Goal: Communication & Community: Answer question/provide support

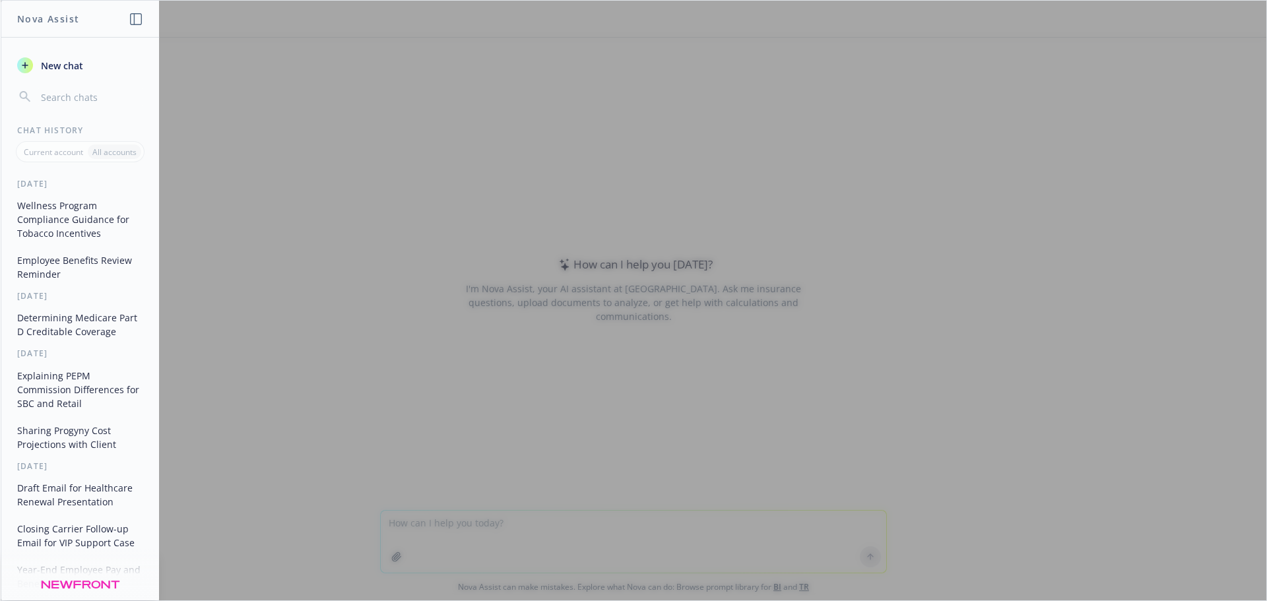
click at [435, 517] on div at bounding box center [633, 301] width 1265 height 600
click at [518, 524] on div at bounding box center [633, 301] width 1265 height 600
click at [60, 392] on button "Explaining PEPM Commission Differences for SBC and Retail" at bounding box center [80, 389] width 137 height 49
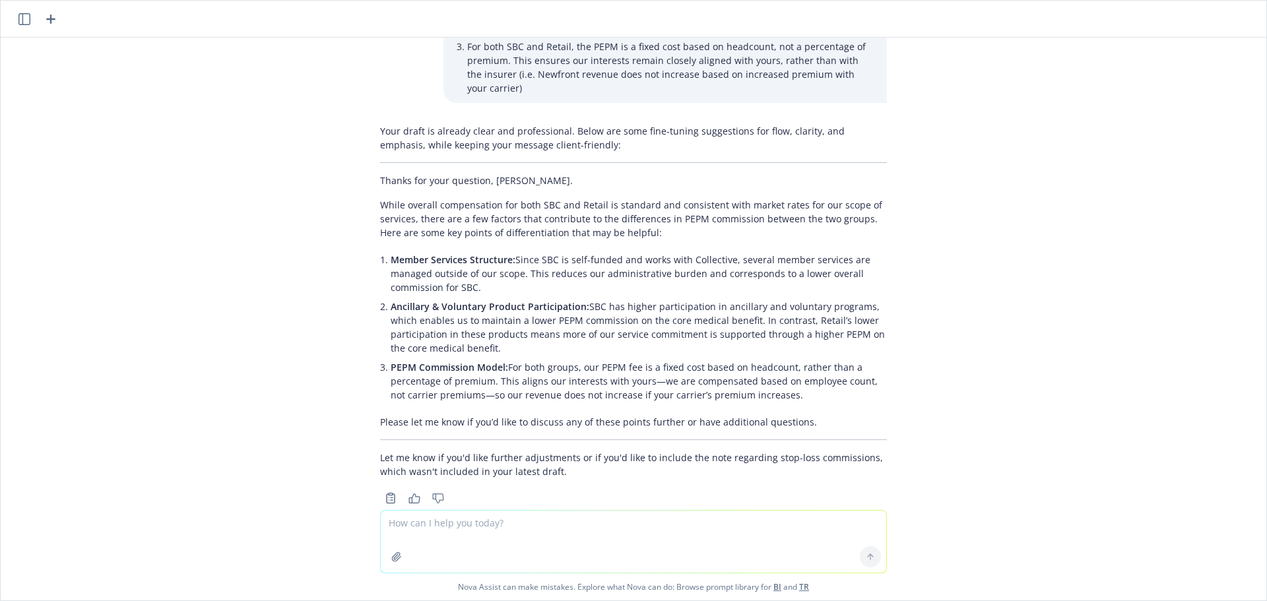
scroll to position [978, 0]
click at [512, 520] on textarea at bounding box center [633, 542] width 505 height 62
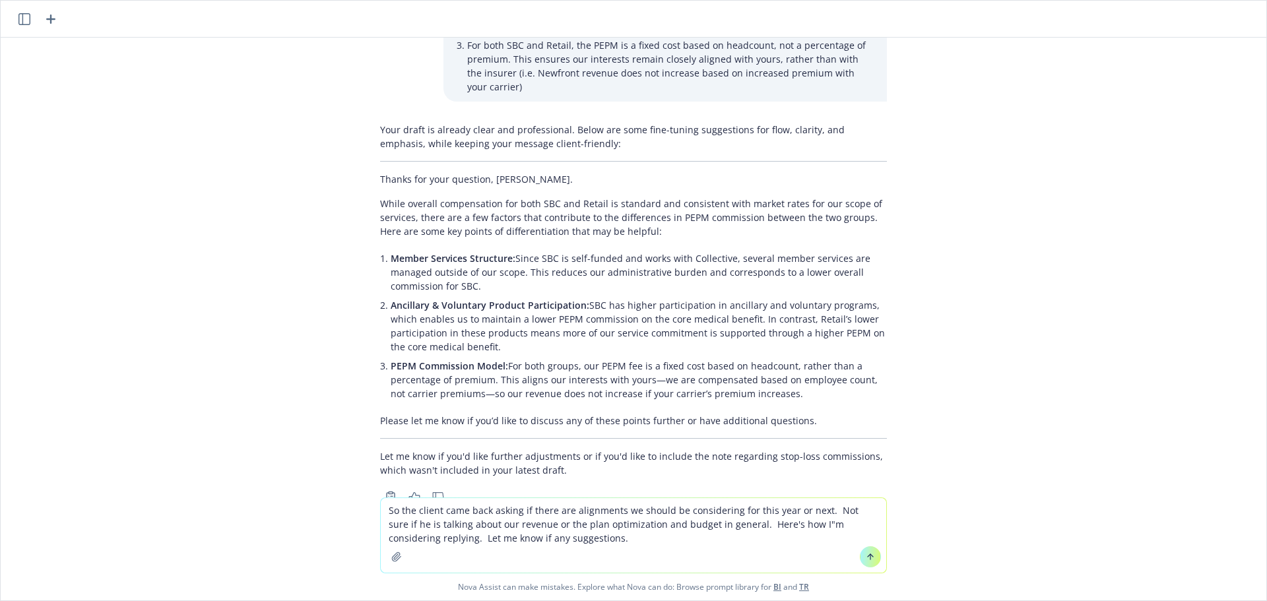
type textarea "Lo ips dolors amet cons adipis el seddo eiu temporinci ut labore et doloremagna…"
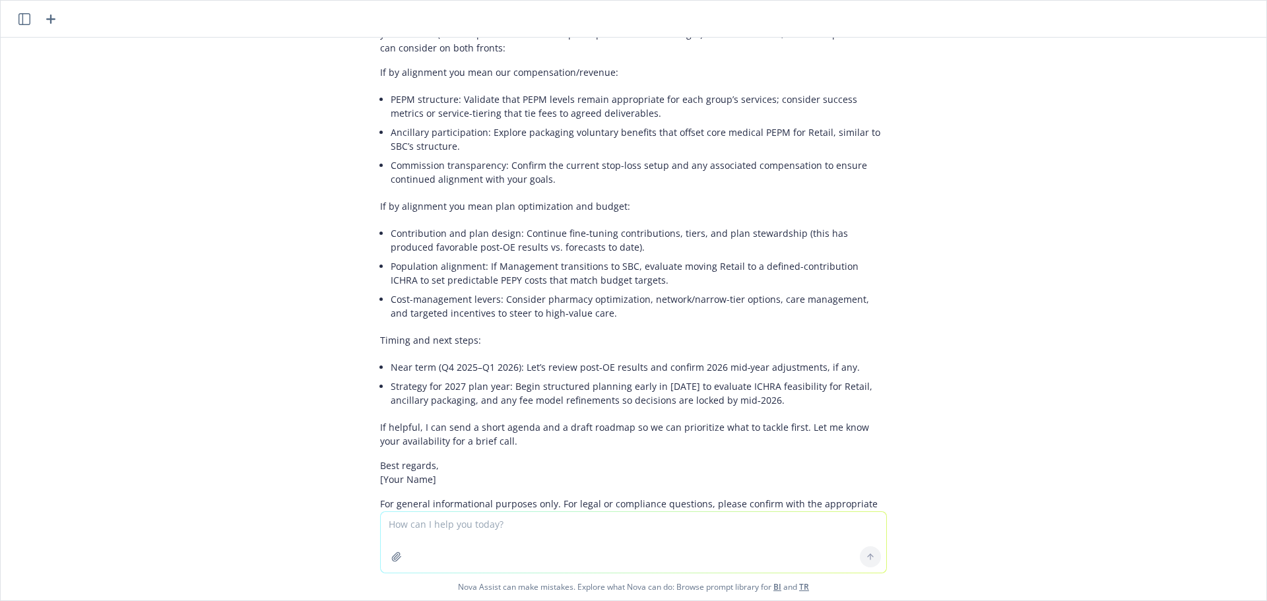
scroll to position [1881, 0]
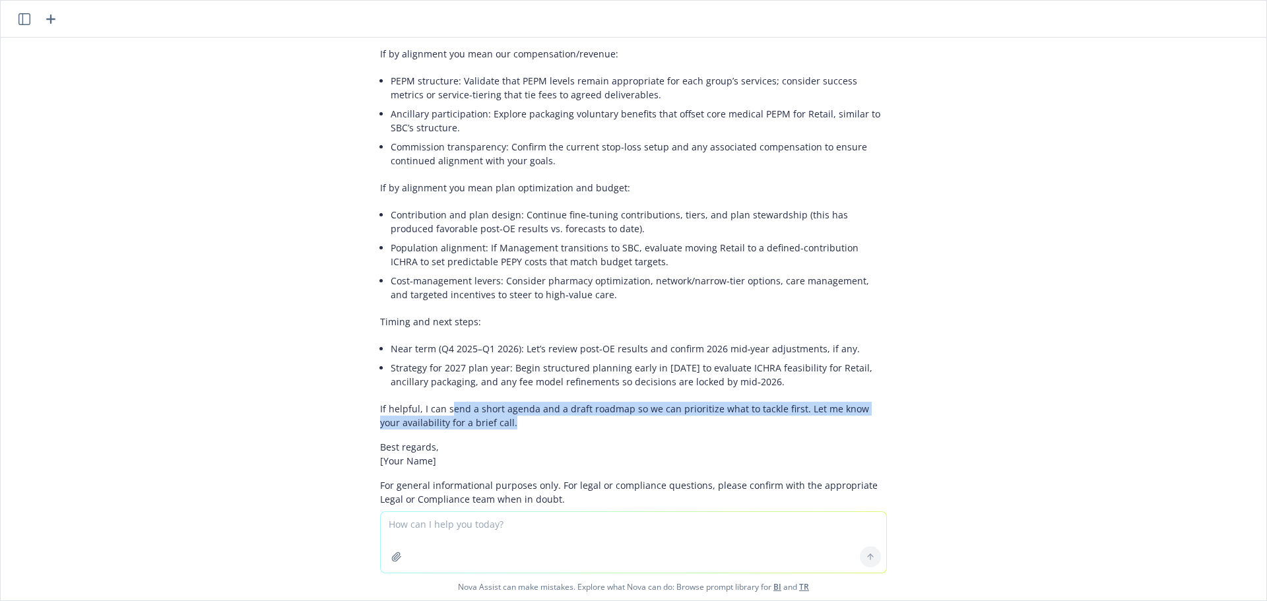
drag, startPoint x: 503, startPoint y: 369, endPoint x: 440, endPoint y: 348, distance: 66.1
click at [440, 402] on p "If helpful, I can send a short agenda and a draft roadmap so we can prioritize …" at bounding box center [633, 416] width 507 height 28
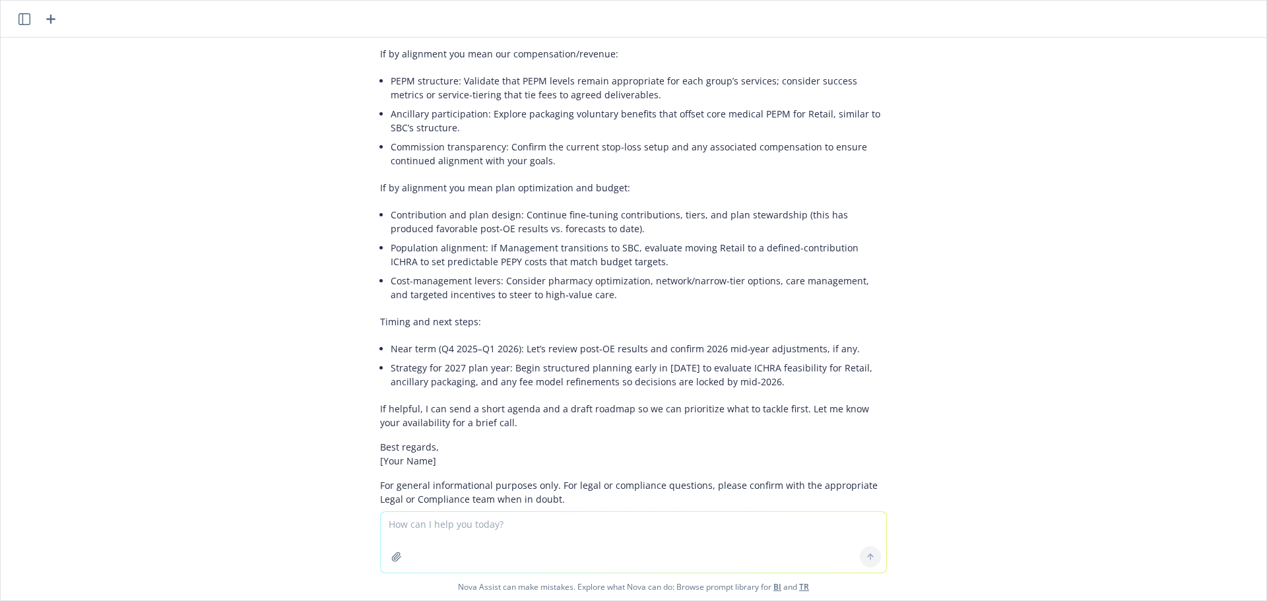
click at [674, 440] on p "Best regards, [Your Name]" at bounding box center [633, 454] width 507 height 28
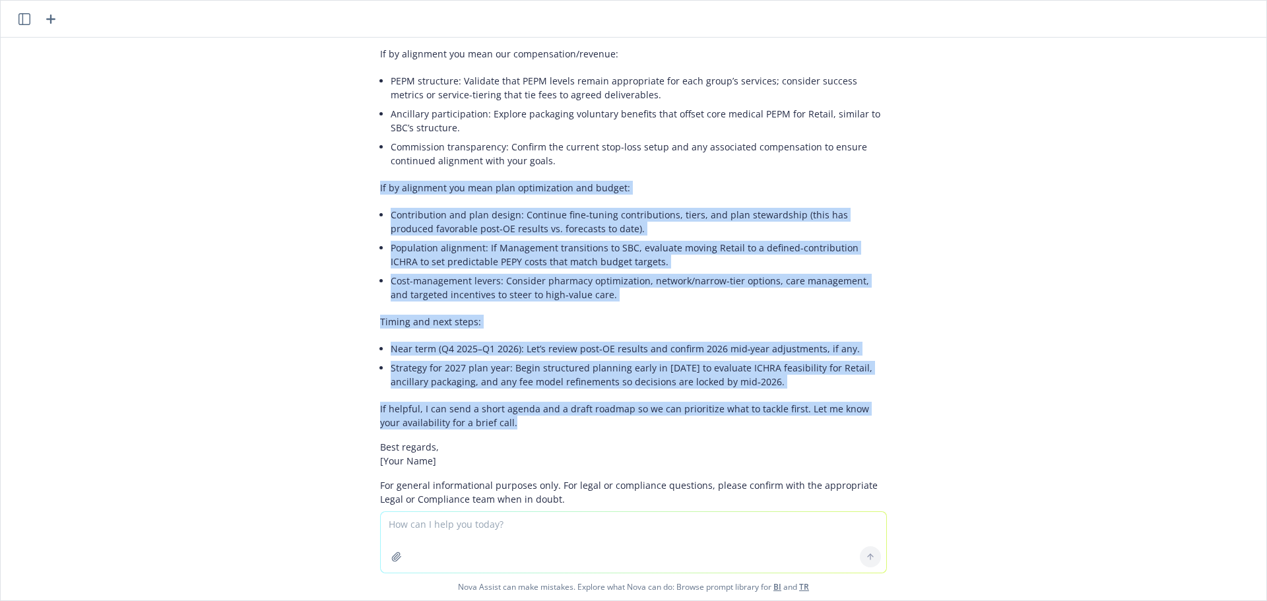
drag, startPoint x: 552, startPoint y: 369, endPoint x: 305, endPoint y: 135, distance: 340.6
click at [305, 135] on div "We have two clients who have same parent company and their PEPM commission is v…" at bounding box center [633, 275] width 1265 height 474
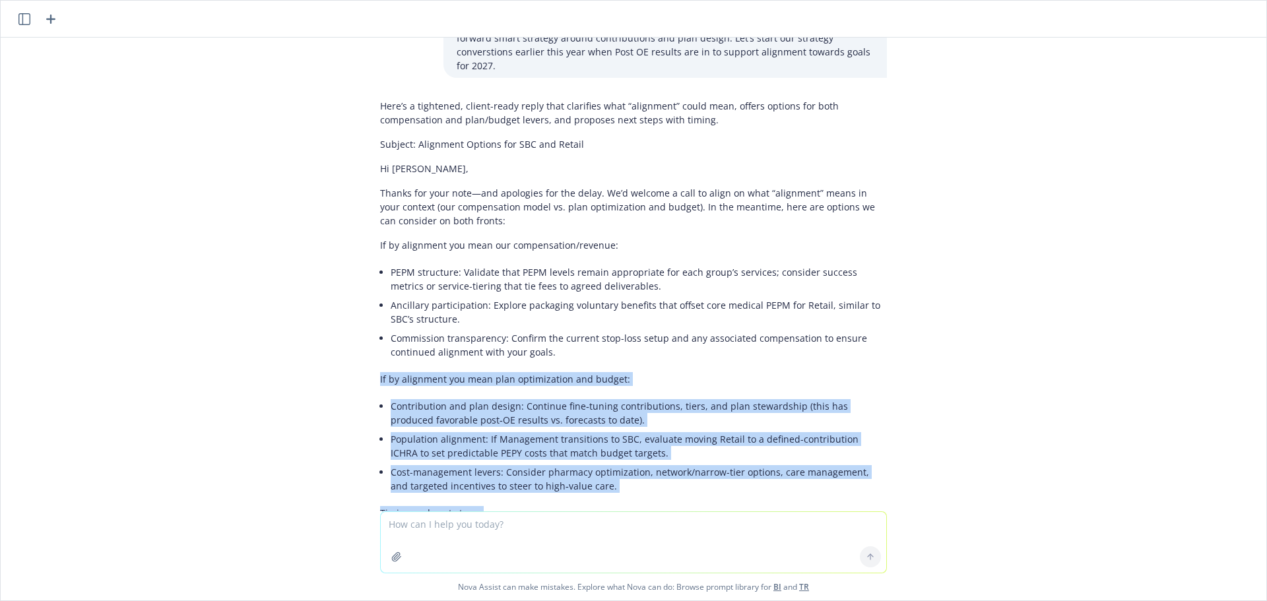
scroll to position [1683, 0]
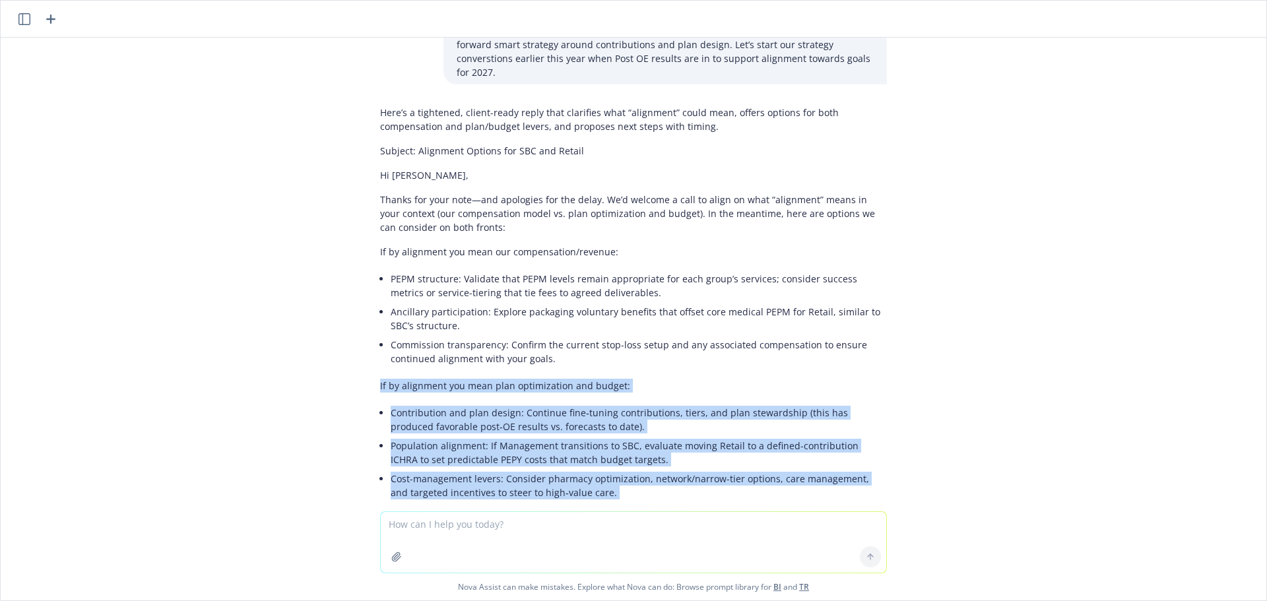
copy div "Lo ip dolorsita con adip elit seddoeiusmod tem incidi: Utlaboreetdo mag aliq en…"
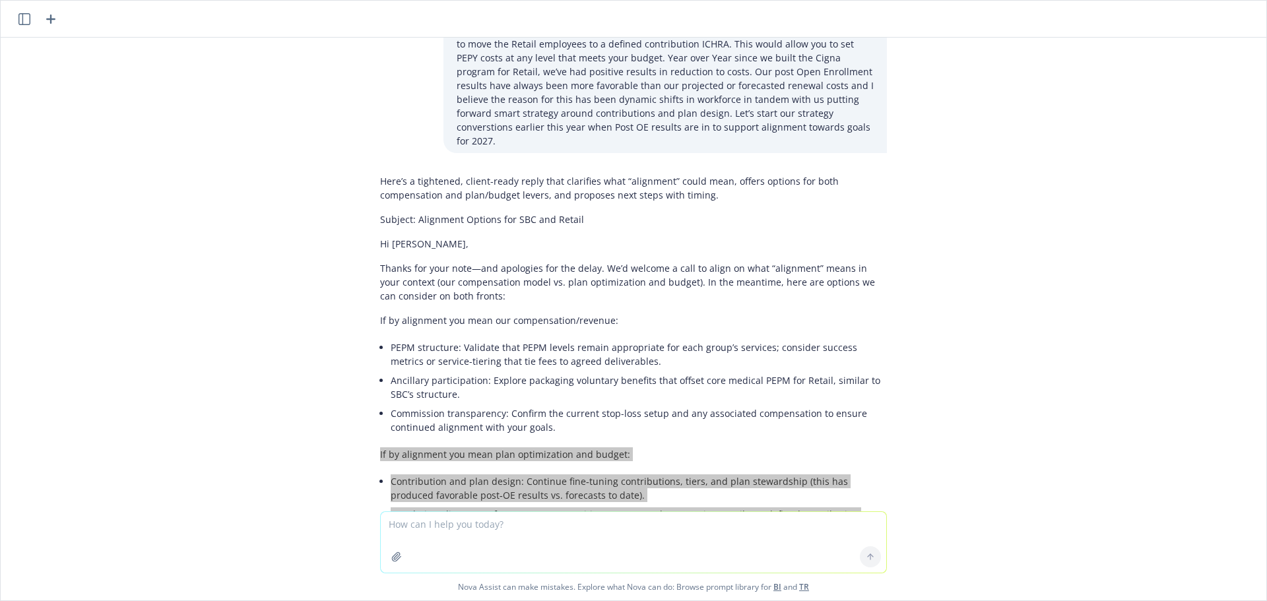
scroll to position [1551, 0]
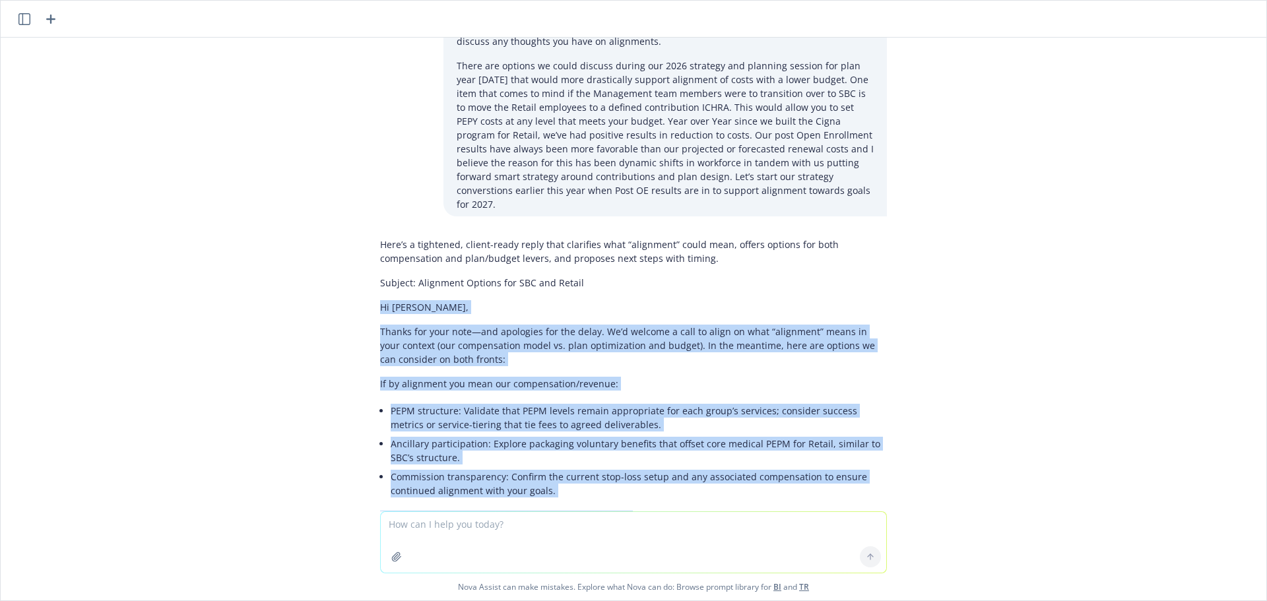
drag, startPoint x: 405, startPoint y: 268, endPoint x: 623, endPoint y: 495, distance: 314.5
click at [623, 495] on div "Here’s a tightened, client-ready reply that clarifies what “alignment” could me…" at bounding box center [633, 548] width 528 height 633
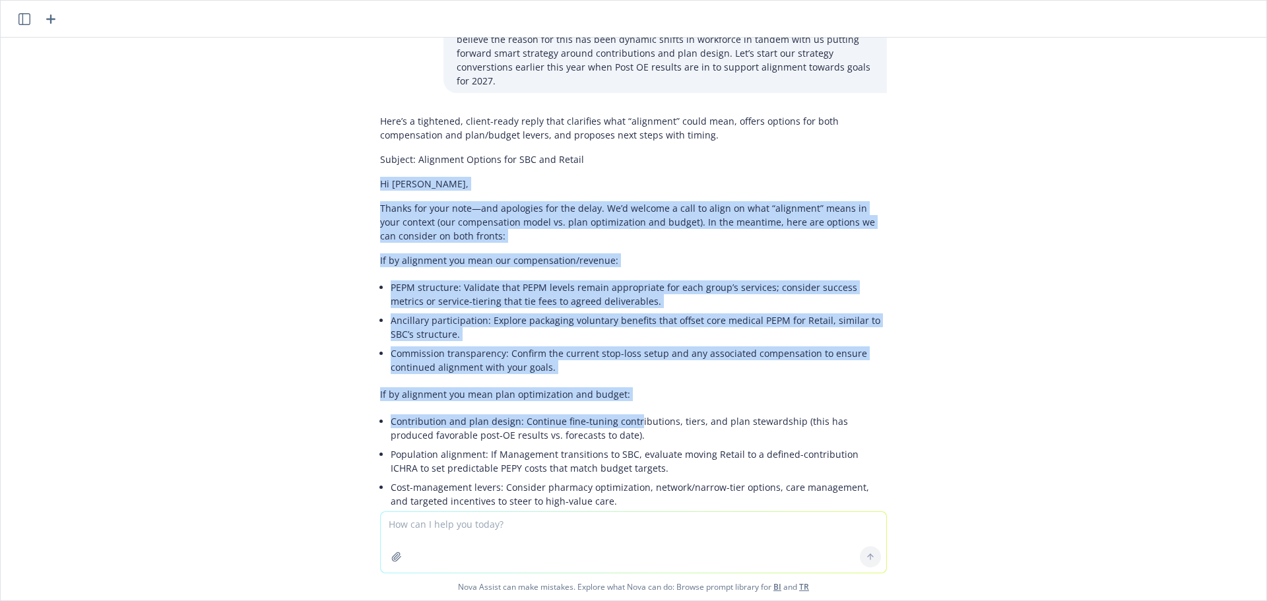
scroll to position [1881, 0]
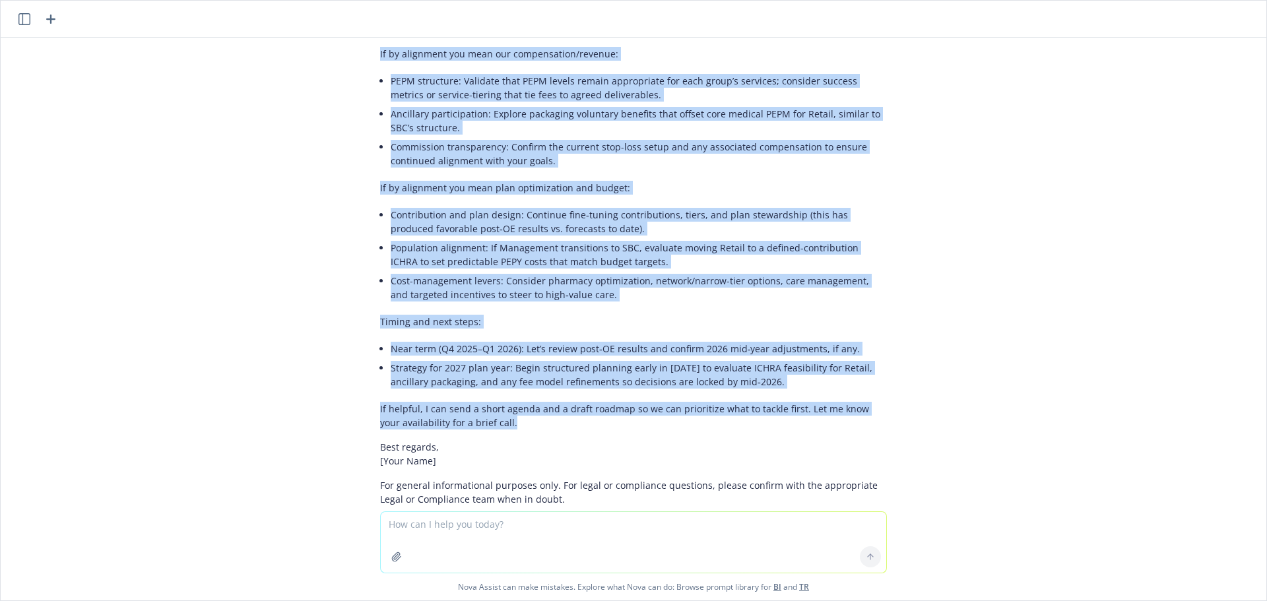
click at [531, 402] on p "If helpful, I can send a short agenda and a draft roadmap so we can prioritize …" at bounding box center [633, 416] width 507 height 28
copy div "Lo Ipsumdo, Sitame con adip elit—sed doeiusmod tem inc utlab. Et’d magnaal e ad…"
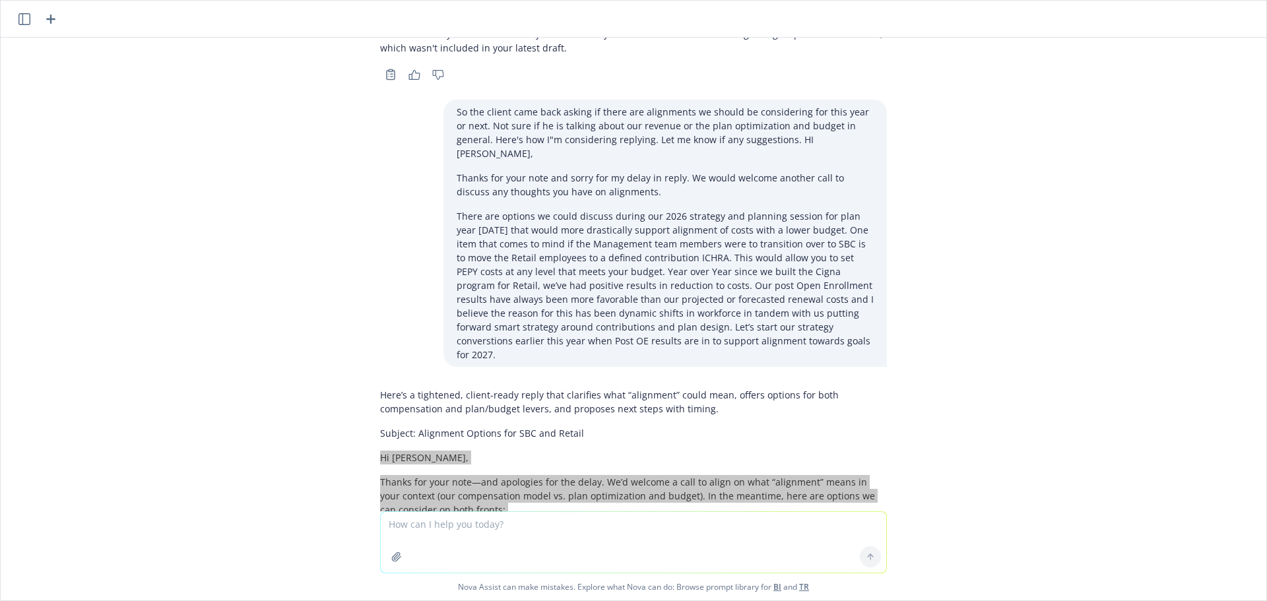
scroll to position [1353, 0]
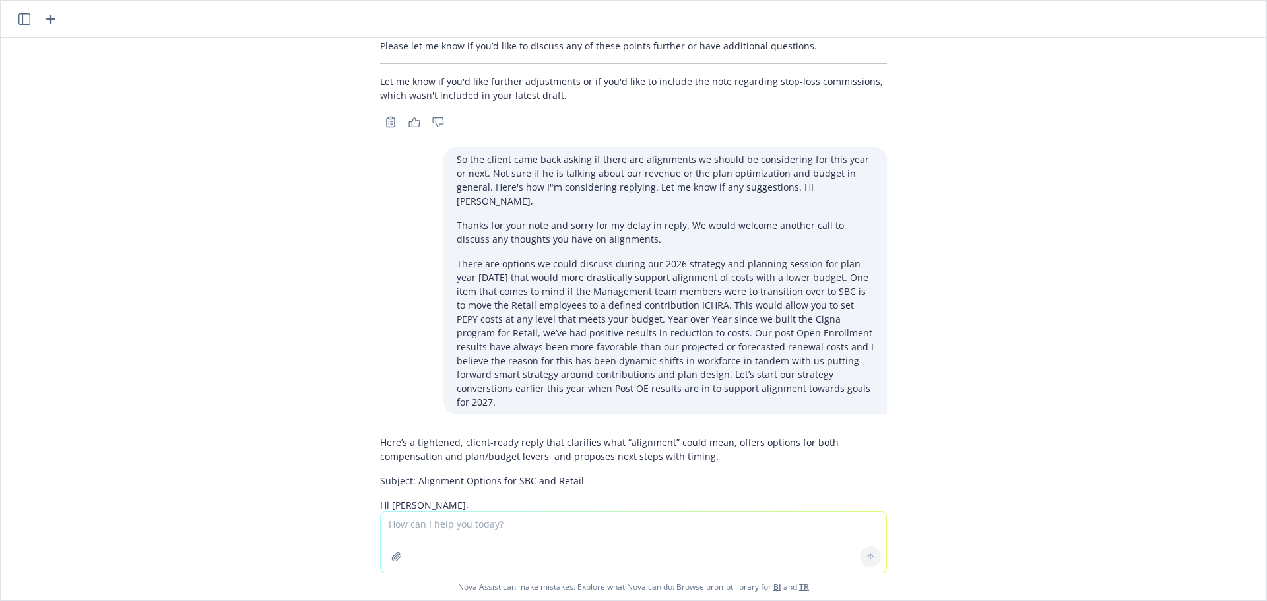
click at [548, 524] on textarea at bounding box center [633, 542] width 505 height 61
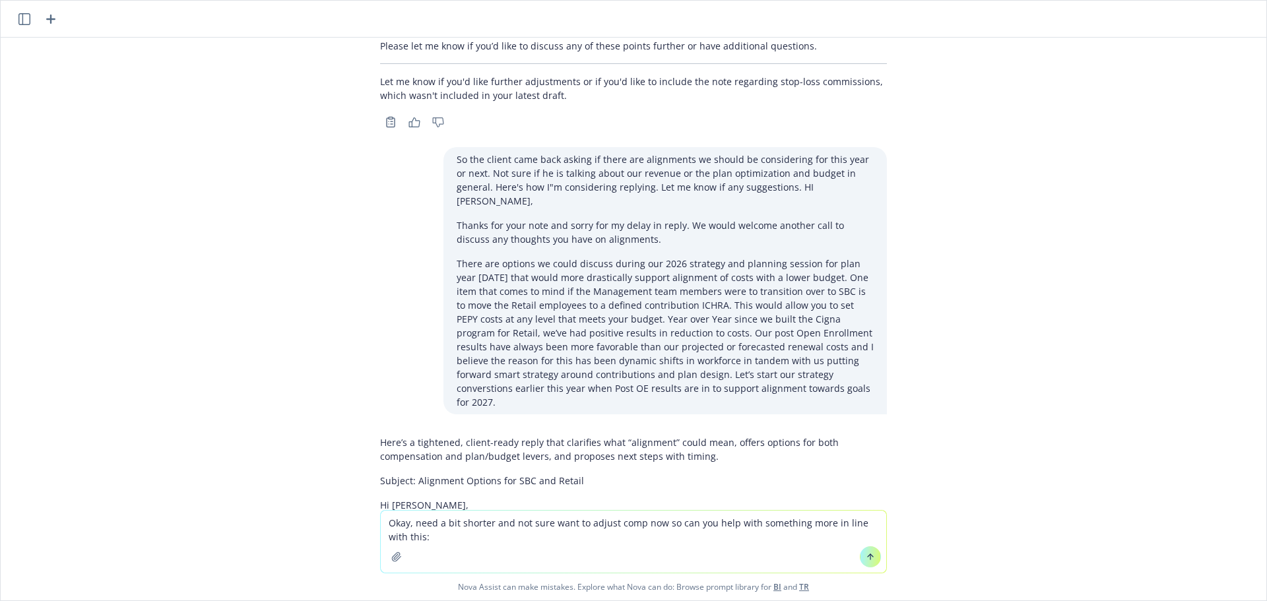
paste textarea "LO Ipsumdo, Si’a consect a elit se doeiu te inci “utlaboree” dolor ma aliq enim…"
type textarea "Lore, ipsu d sit ametcon adi eli sedd eius te incidi utla etd ma ali eni admi v…"
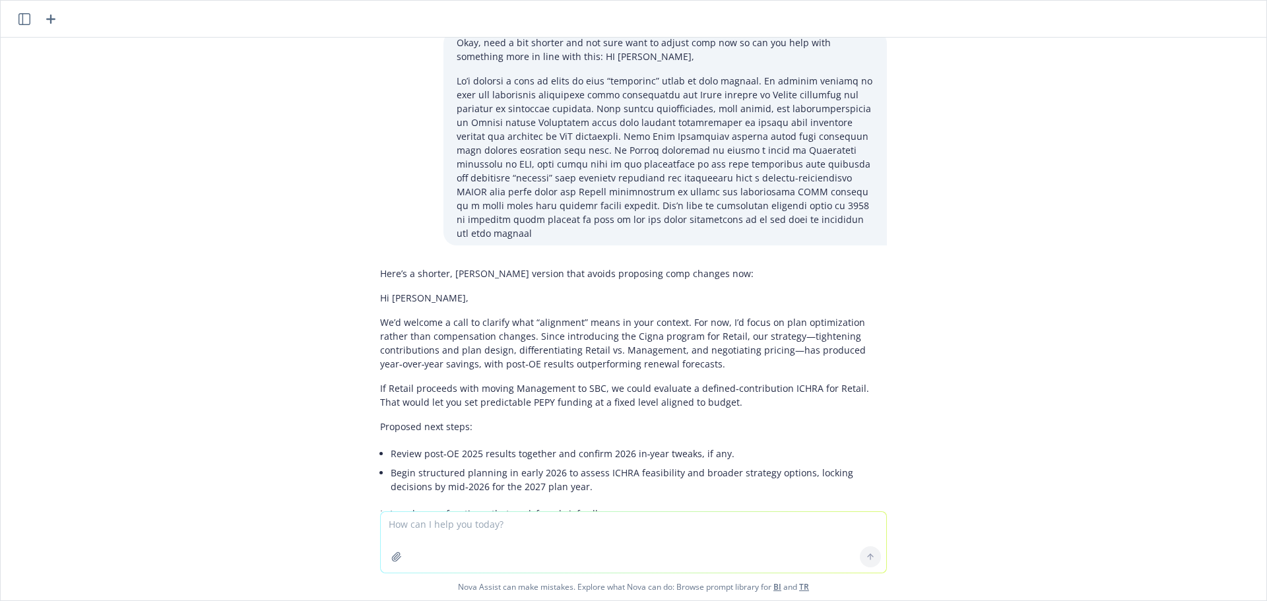
scroll to position [2402, 0]
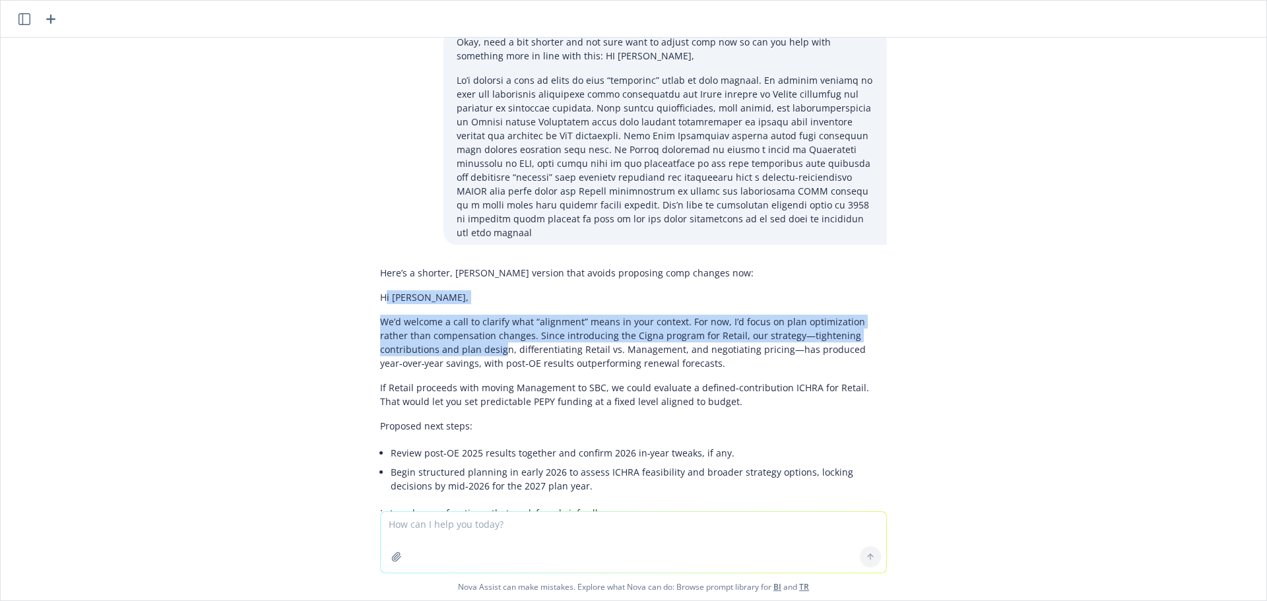
drag, startPoint x: 375, startPoint y: 236, endPoint x: 433, endPoint y: 274, distance: 69.2
click at [433, 274] on div "Here’s a shorter, crisper version that avoids proposing comp changes now: Hi [P…" at bounding box center [633, 393] width 507 height 265
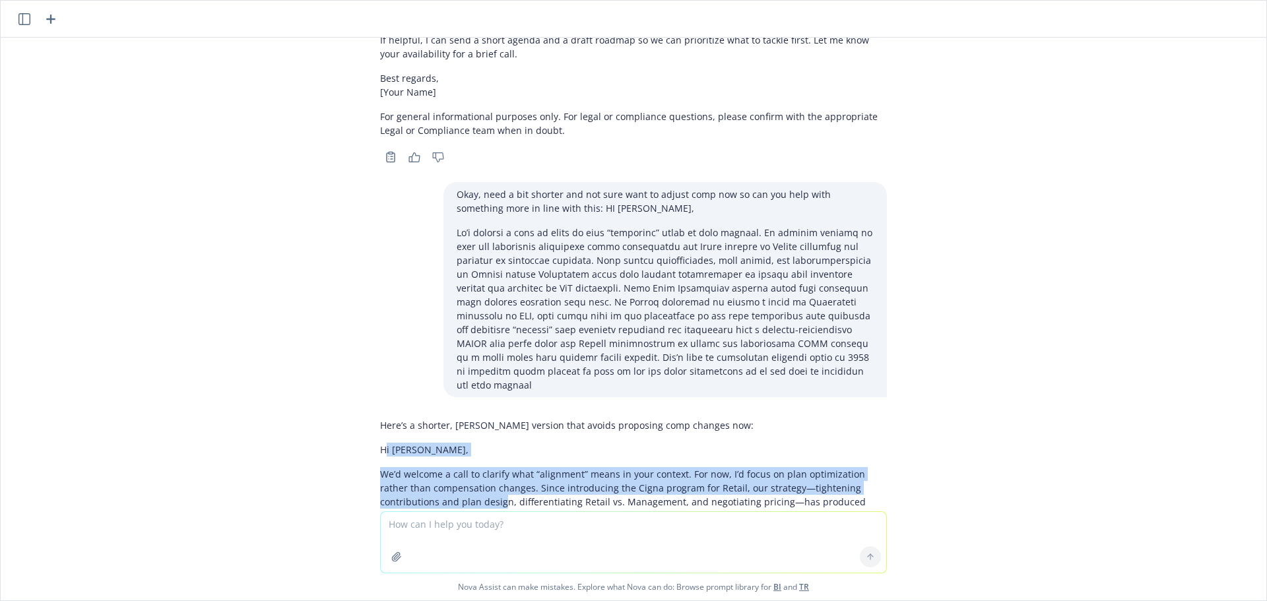
scroll to position [2270, 0]
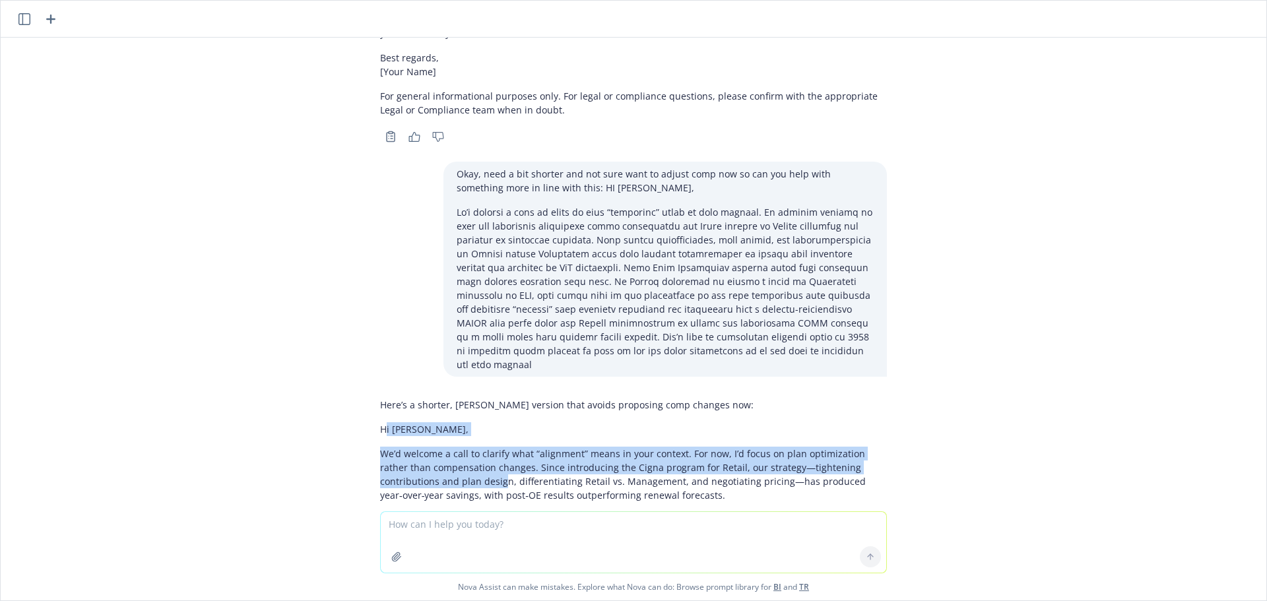
click at [683, 447] on p "We’d welcome a call to clarify what “alignment” means in your context. For now,…" at bounding box center [633, 474] width 507 height 55
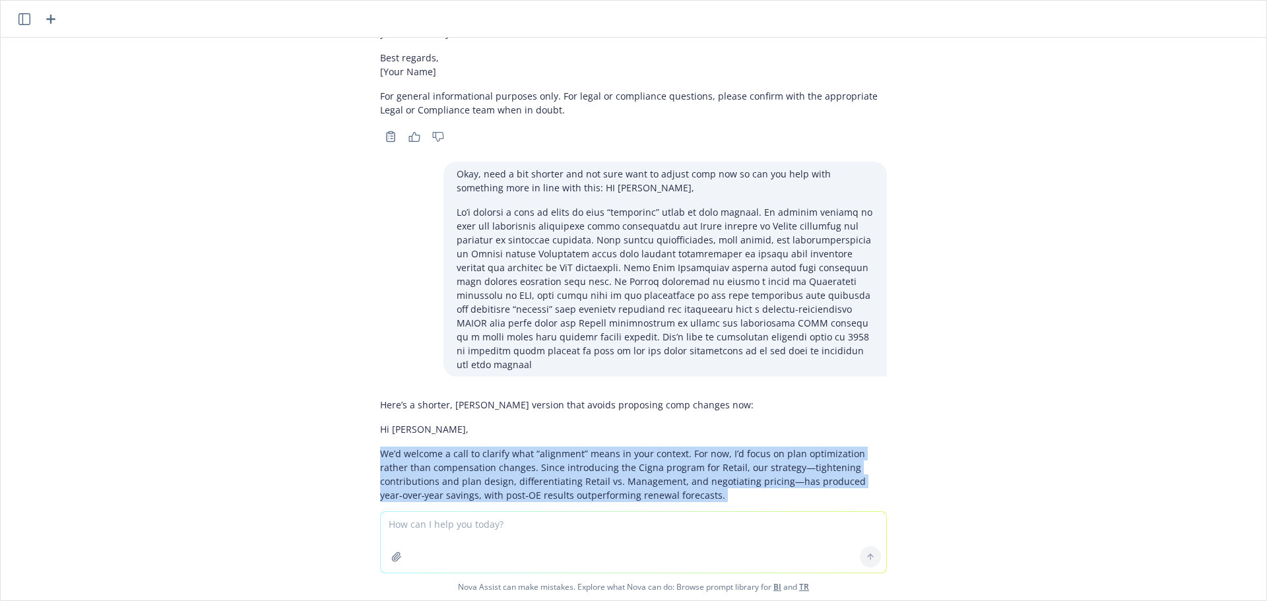
drag, startPoint x: 368, startPoint y: 385, endPoint x: 491, endPoint y: 496, distance: 165.8
click at [491, 496] on div "Here’s a shorter, crisper version that avoids proposing comp changes now: Hi [P…" at bounding box center [633, 537] width 528 height 288
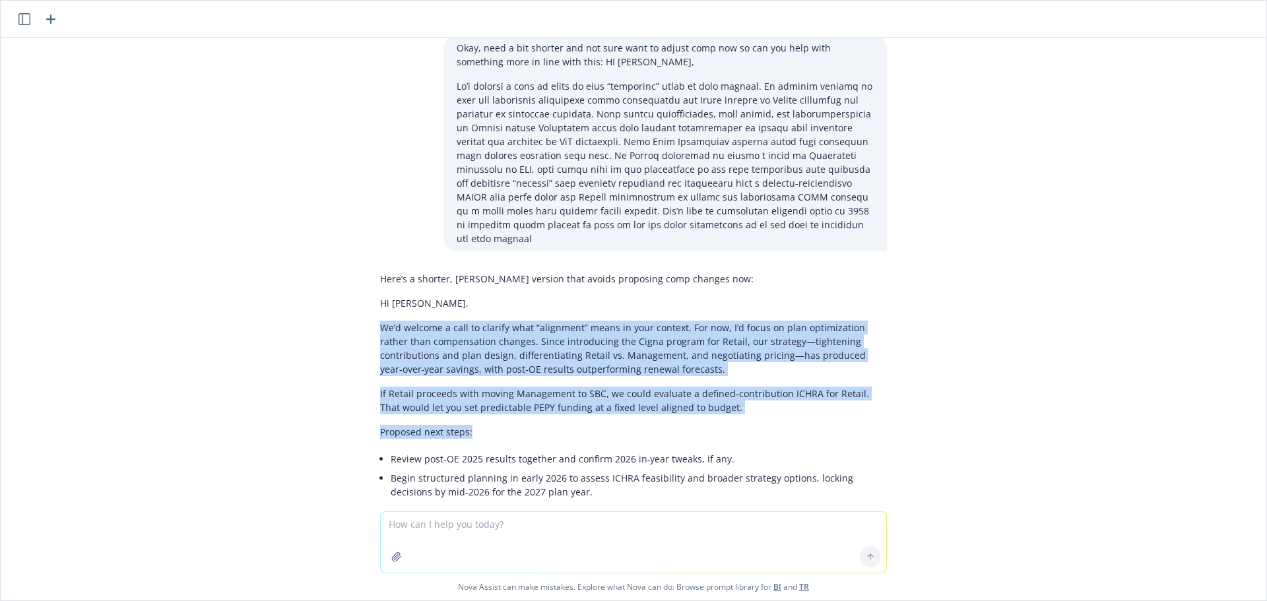
scroll to position [2402, 0]
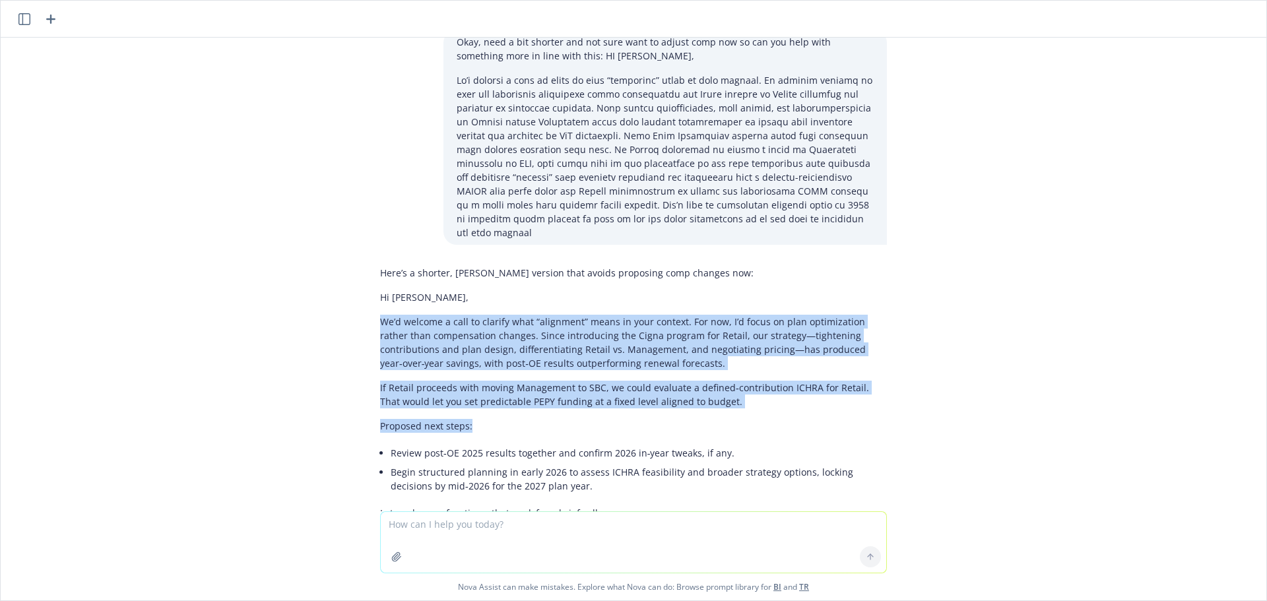
click at [474, 521] on textarea at bounding box center [633, 542] width 505 height 61
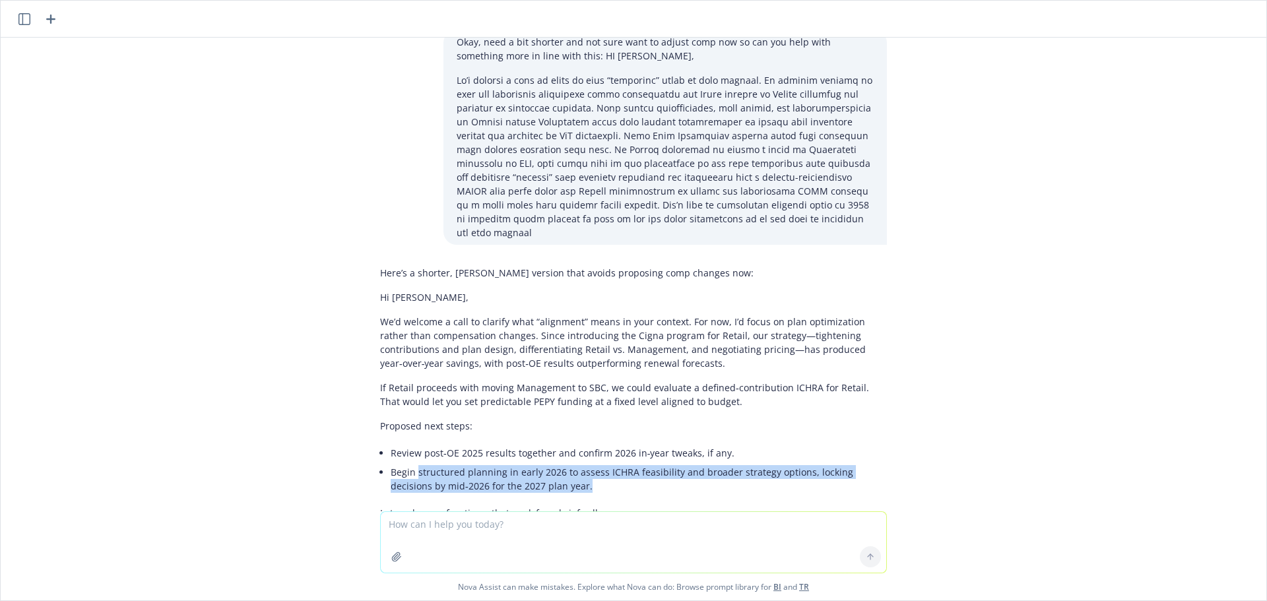
drag, startPoint x: 545, startPoint y: 420, endPoint x: 408, endPoint y: 401, distance: 137.8
click at [408, 462] on li "Begin structured planning in early 2026 to assess ICHRA feasibility and broader…" at bounding box center [639, 478] width 496 height 33
click at [562, 462] on li "Begin structured planning in early 2026 to assess ICHRA feasibility and broader…" at bounding box center [639, 478] width 496 height 33
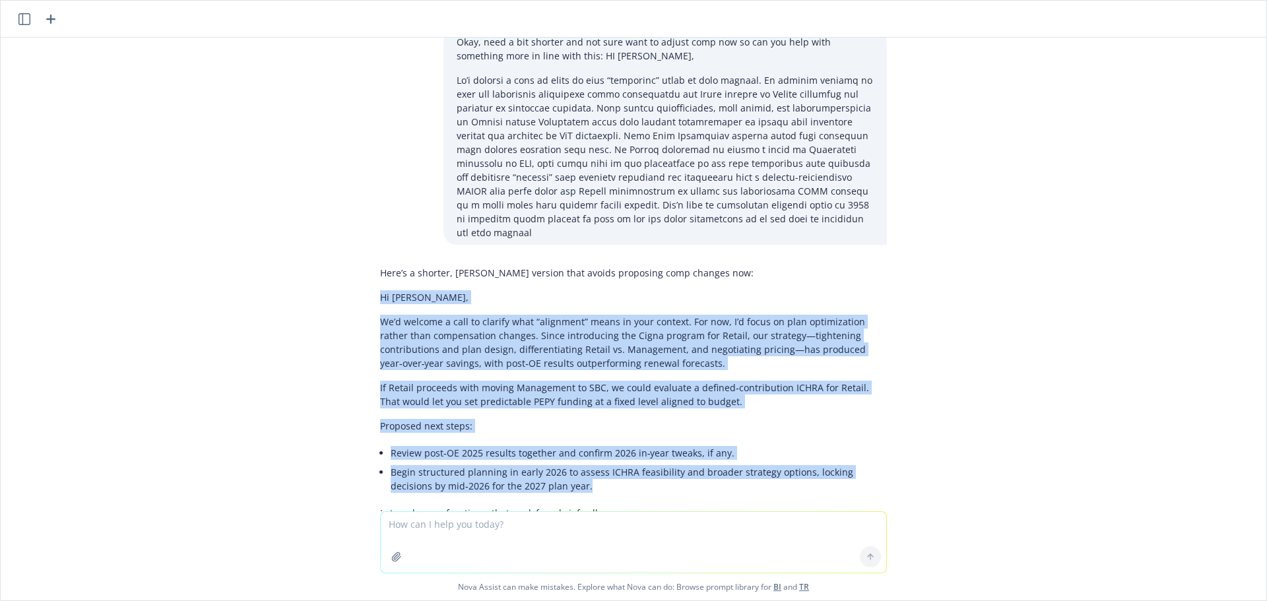
drag, startPoint x: 575, startPoint y: 418, endPoint x: 371, endPoint y: 230, distance: 276.9
click at [380, 261] on div "Here’s a shorter, crisper version that avoids proposing comp changes now: Hi [P…" at bounding box center [633, 393] width 507 height 265
copy div "Hi [PERSON_NAME], We’d welcome a call to clarify what “alignment” means in your…"
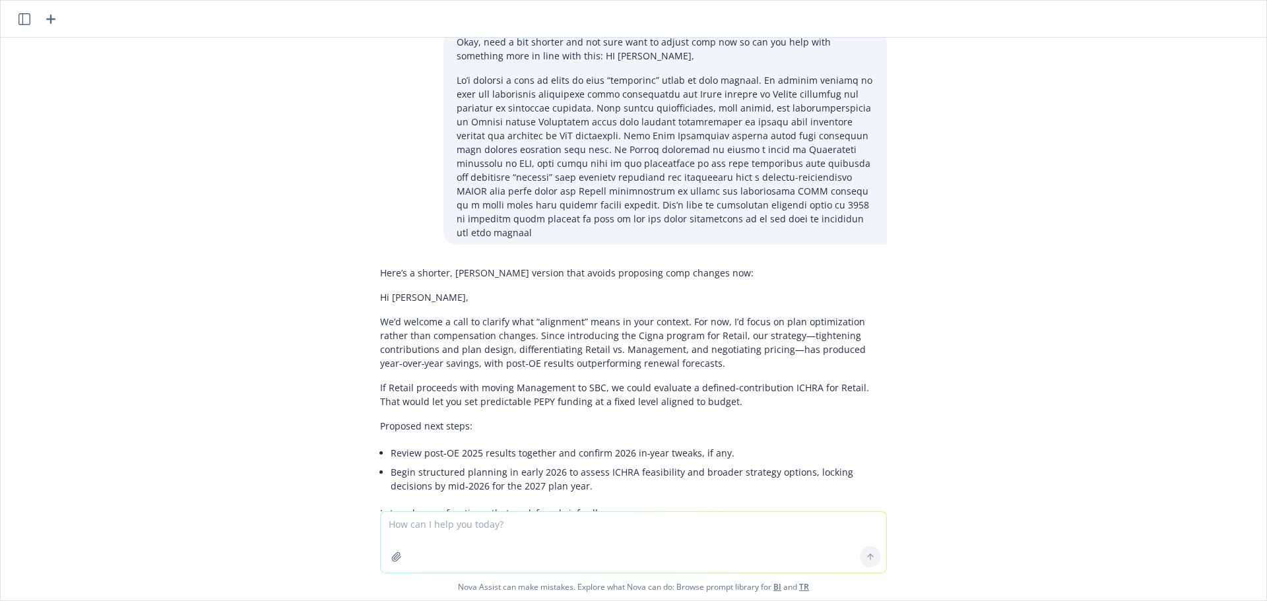
click at [640, 454] on div "Here’s a shorter, crisper version that avoids proposing comp changes now: Hi [P…" at bounding box center [633, 393] width 507 height 265
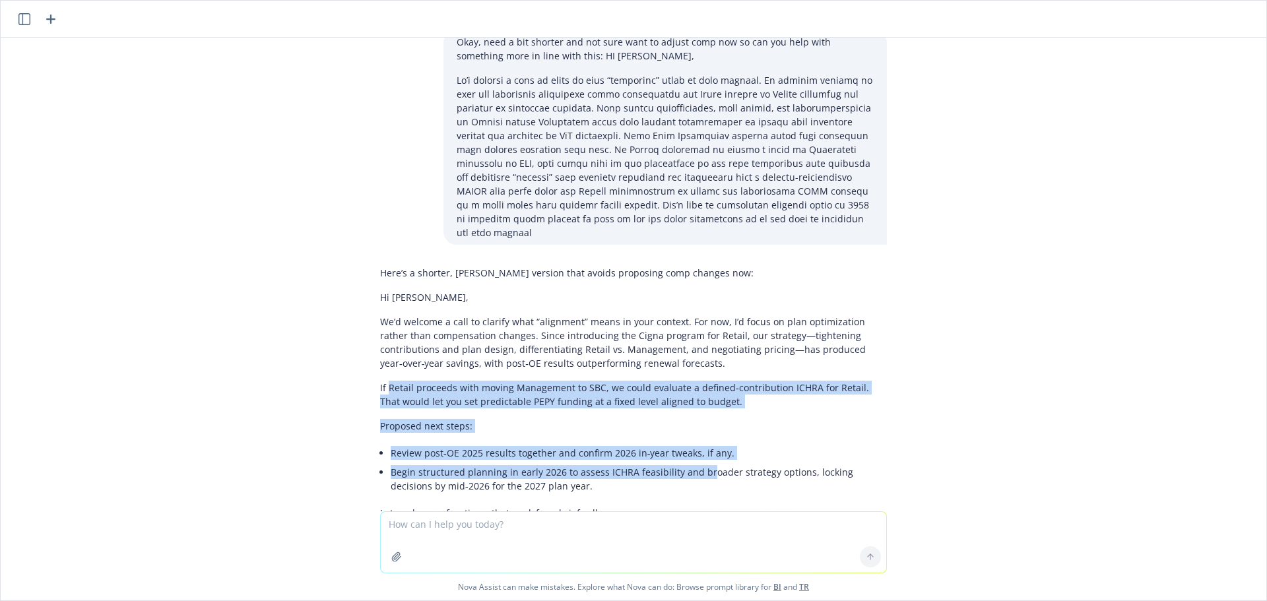
drag, startPoint x: 377, startPoint y: 323, endPoint x: 693, endPoint y: 397, distance: 324.7
click at [693, 397] on div "Here’s a shorter, crisper version that avoids proposing comp changes now: Hi [P…" at bounding box center [633, 393] width 507 height 265
click at [577, 381] on p "If Retail proceeds with moving Management to SBC, we could evaluate a defined‑c…" at bounding box center [633, 395] width 507 height 28
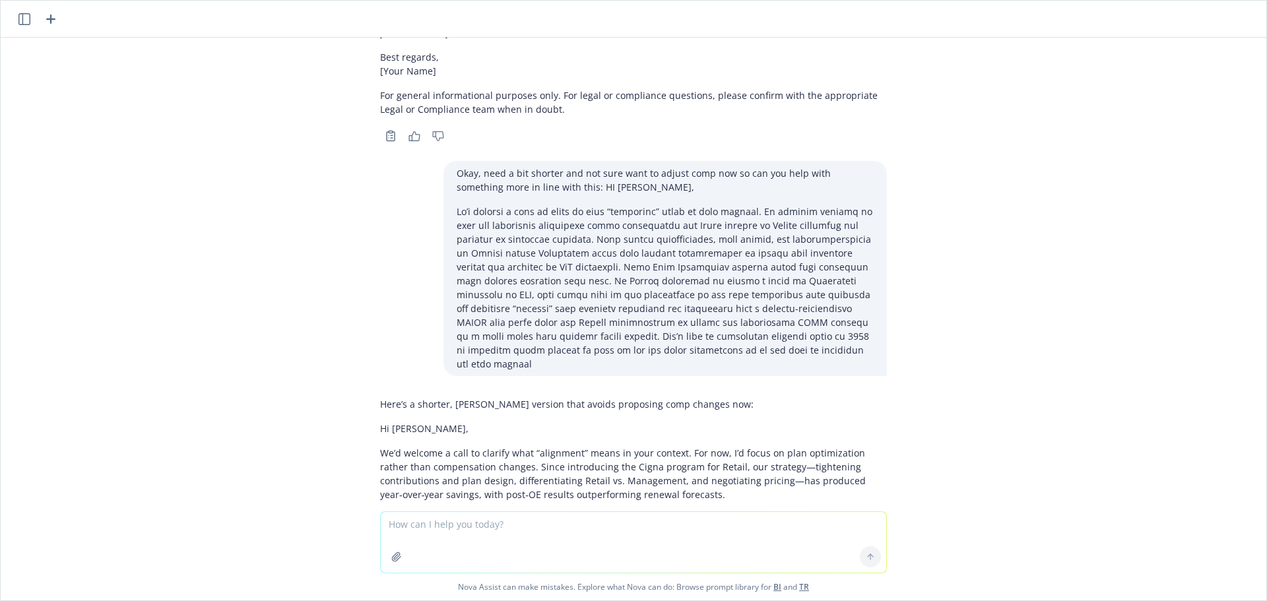
scroll to position [2138, 0]
